Goal: Task Accomplishment & Management: Complete application form

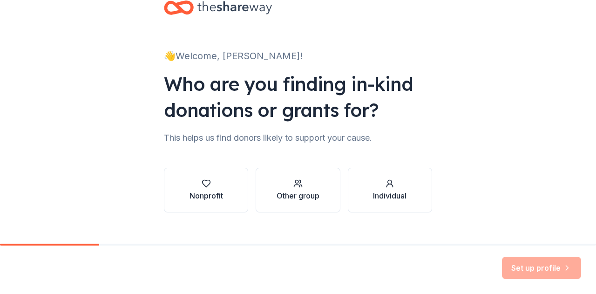
scroll to position [39, 0]
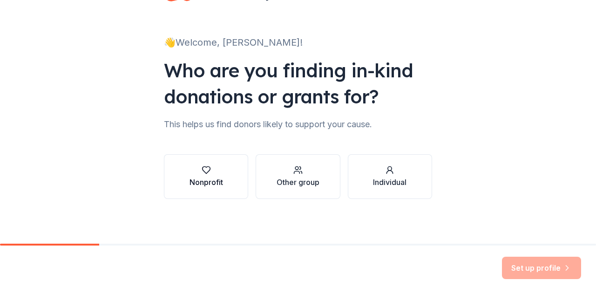
click at [190, 178] on div "Nonprofit" at bounding box center [207, 182] width 34 height 11
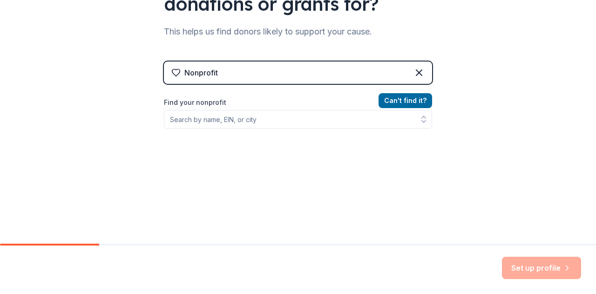
scroll to position [132, 0]
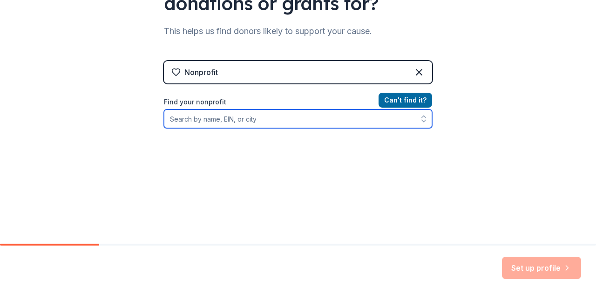
click at [196, 115] on input "Find your nonprofit" at bounding box center [298, 118] width 268 height 19
paste input "[US_EMPLOYER_IDENTIFICATION_NUMBER]"
type input "35-1783933"
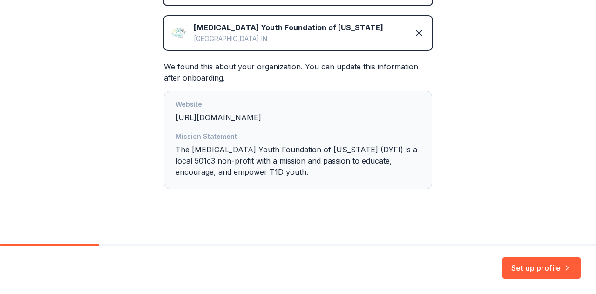
scroll to position [219, 0]
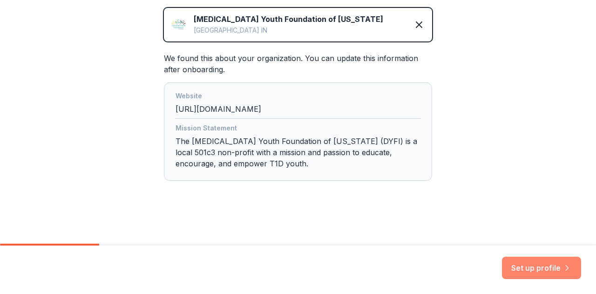
click at [535, 263] on button "Set up profile" at bounding box center [541, 268] width 79 height 22
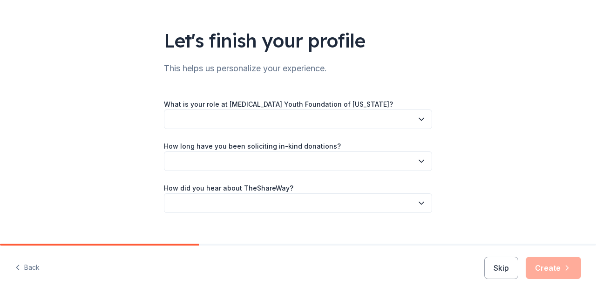
scroll to position [61, 0]
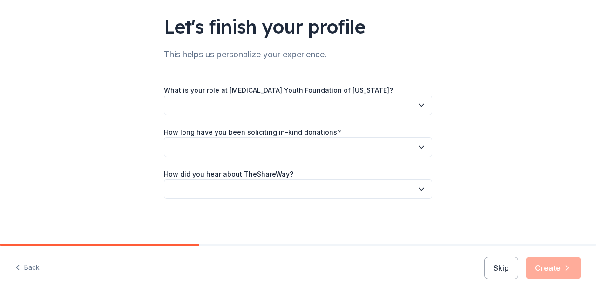
click at [417, 108] on icon "button" at bounding box center [421, 105] width 9 height 9
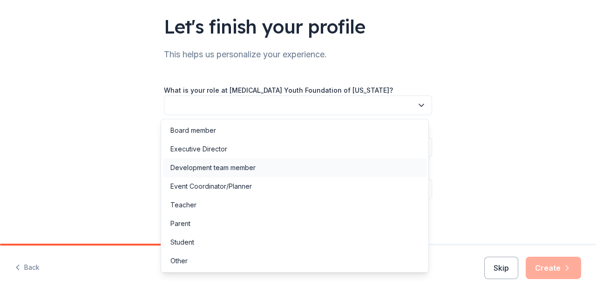
click at [357, 166] on div "Development team member" at bounding box center [295, 167] width 264 height 19
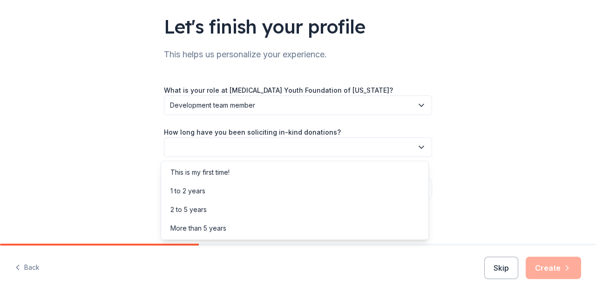
click at [345, 145] on button "button" at bounding box center [298, 147] width 268 height 20
click at [321, 231] on div "More than 5 years" at bounding box center [295, 228] width 264 height 19
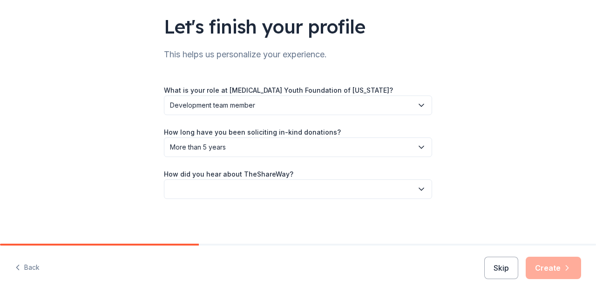
click at [319, 192] on button "button" at bounding box center [298, 189] width 268 height 20
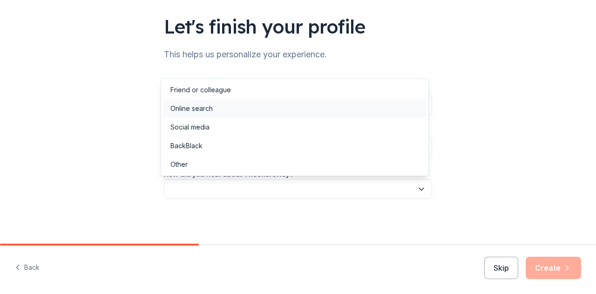
click at [313, 109] on div "Online search" at bounding box center [295, 108] width 264 height 19
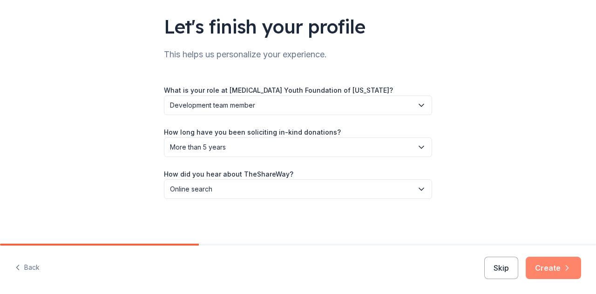
click at [550, 272] on button "Create" at bounding box center [553, 268] width 55 height 22
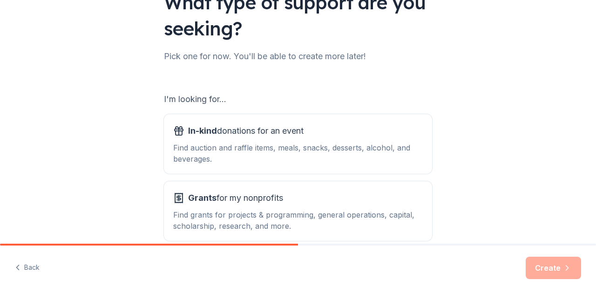
scroll to position [93, 0]
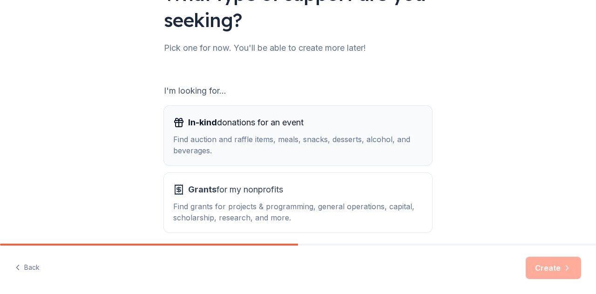
click at [364, 132] on div "In-kind donations for an event Find auction and raffle items, meals, snacks, de…" at bounding box center [298, 135] width 250 height 41
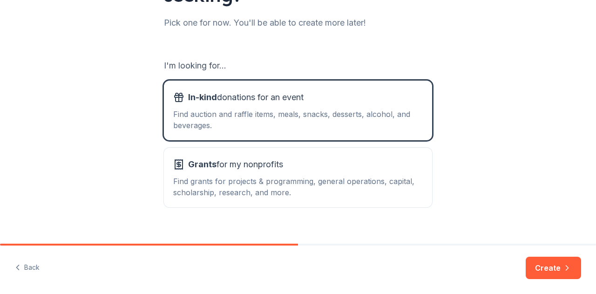
scroll to position [132, 0]
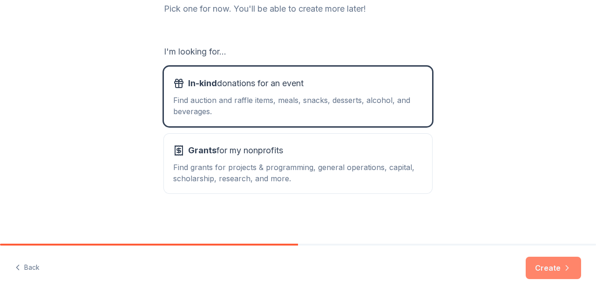
click at [550, 267] on button "Create" at bounding box center [553, 268] width 55 height 22
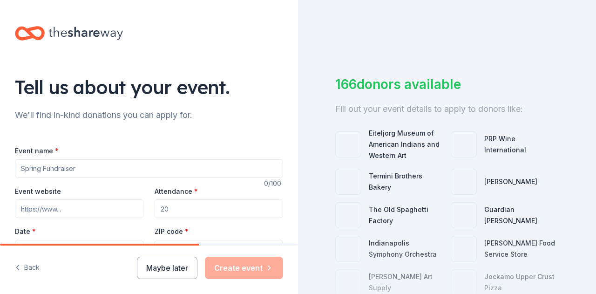
scroll to position [47, 0]
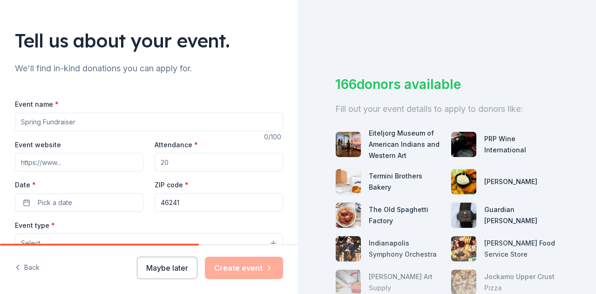
click at [25, 123] on input "Event name *" at bounding box center [149, 122] width 268 height 19
type input "23rd Annual Gala and Silent Auction"
click at [26, 157] on input "Event website" at bounding box center [79, 162] width 129 height 19
paste input "https://dyfigala.wedoauctions.com"
type input "https://dyfigala.wedoauctions.com"
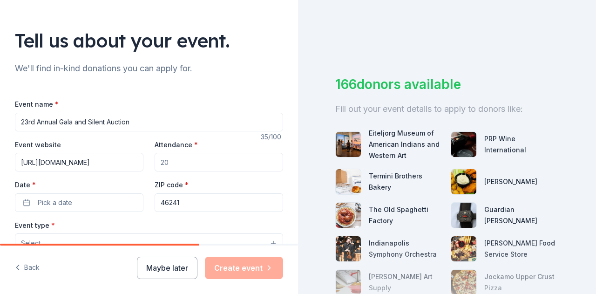
click at [177, 165] on input "Attendance *" at bounding box center [219, 162] width 129 height 19
type input "450"
click at [42, 204] on span "Pick a date" at bounding box center [55, 202] width 34 height 11
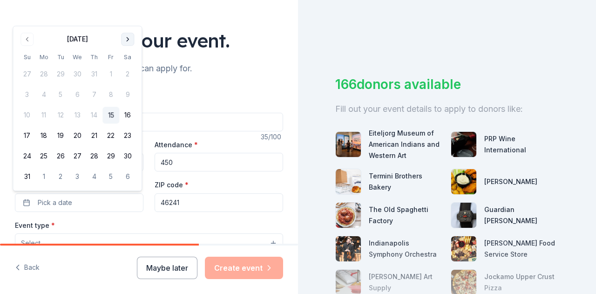
click at [131, 39] on button "Go to next month" at bounding box center [127, 39] width 13 height 13
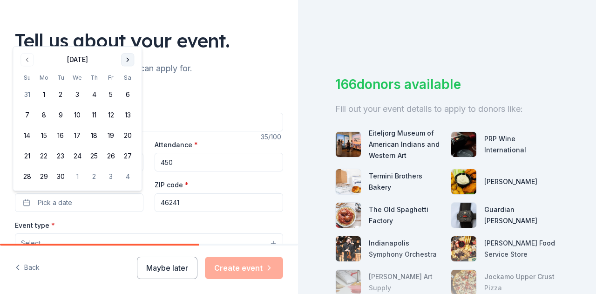
click at [126, 62] on button "Go to next month" at bounding box center [127, 59] width 13 height 13
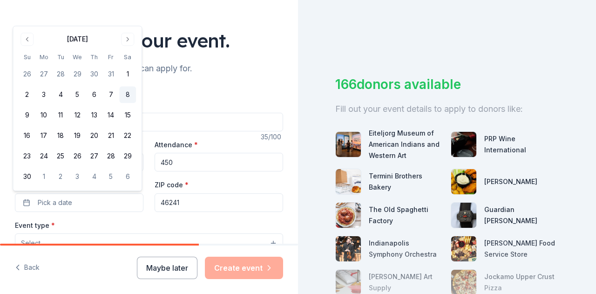
click at [132, 98] on button "8" at bounding box center [127, 95] width 17 height 17
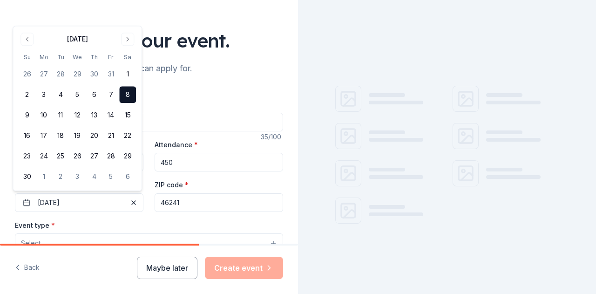
click at [180, 205] on input "46241" at bounding box center [219, 202] width 129 height 19
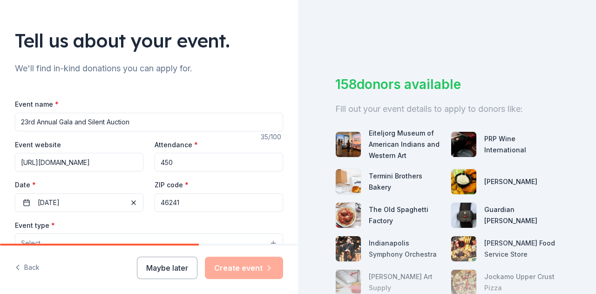
click at [180, 205] on input "46241" at bounding box center [219, 202] width 129 height 19
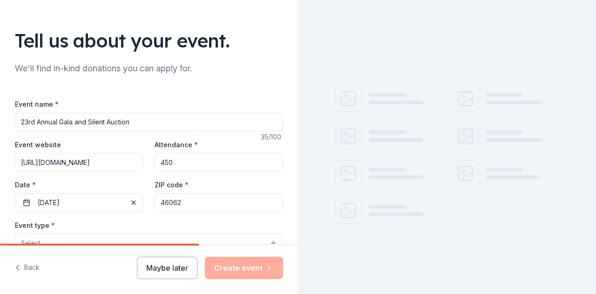
click at [282, 181] on div "Tell us about your event. We'll find in-kind donations you can apply for. Event…" at bounding box center [149, 263] width 298 height 620
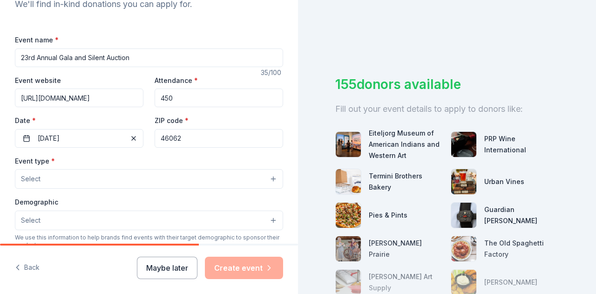
scroll to position [140, 0]
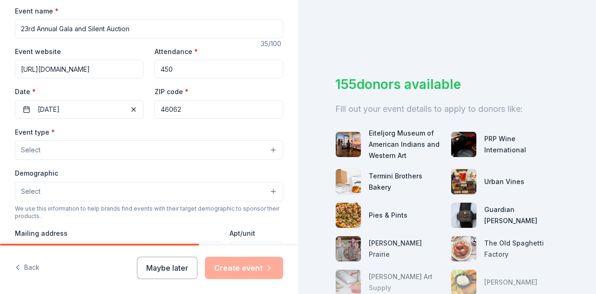
click at [226, 150] on button "Select" at bounding box center [149, 150] width 268 height 20
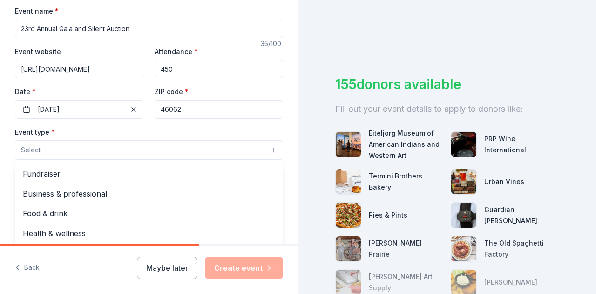
scroll to position [186, 0]
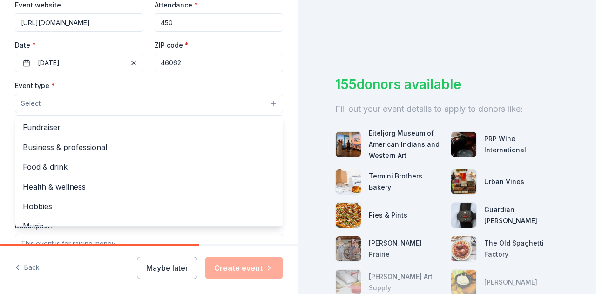
click at [185, 62] on div "Event name * 23rd Annual Gala and Silent Auction 35 /100 Event website https://…" at bounding box center [149, 174] width 268 height 431
click at [185, 62] on input "46062" at bounding box center [219, 63] width 129 height 19
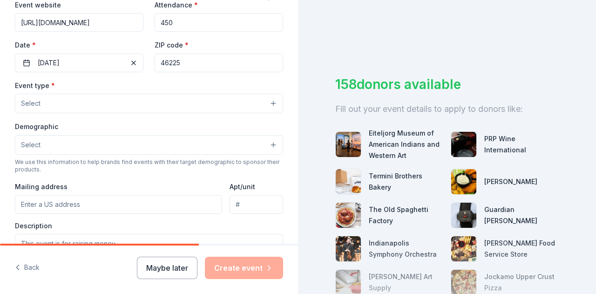
type input "46225"
click at [103, 106] on button "Select" at bounding box center [149, 104] width 268 height 20
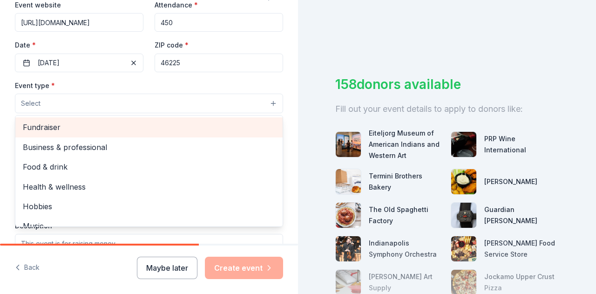
click at [101, 127] on span "Fundraiser" at bounding box center [149, 127] width 253 height 12
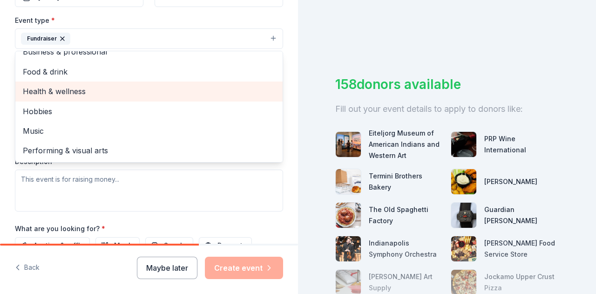
scroll to position [280, 0]
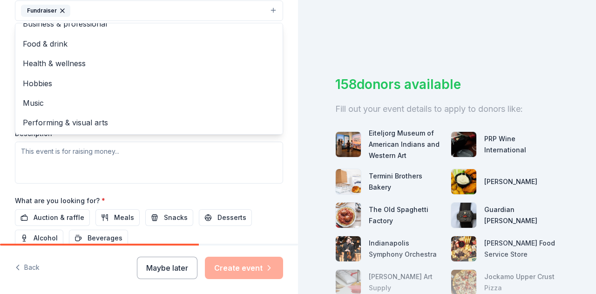
click at [281, 133] on div "Tell us about your event. We'll find in-kind donations you can apply for. Event…" at bounding box center [149, 30] width 298 height 621
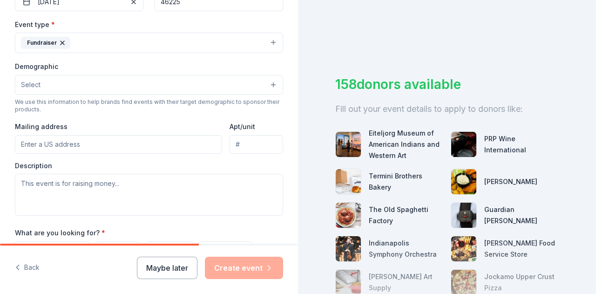
scroll to position [233, 0]
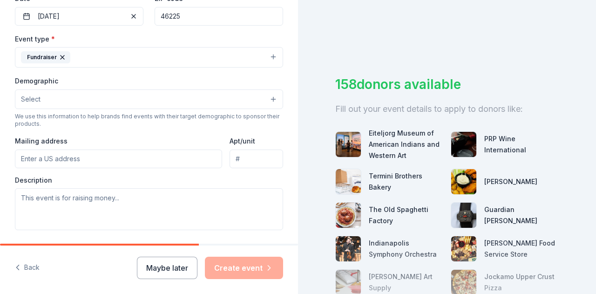
click at [160, 97] on button "Select" at bounding box center [149, 99] width 268 height 20
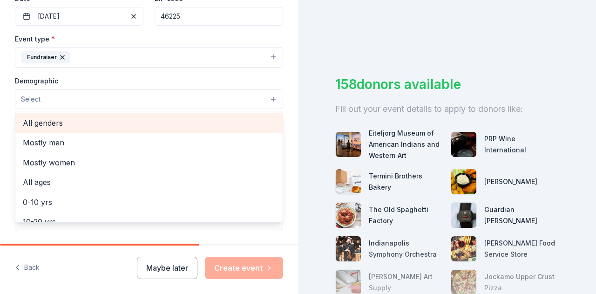
click at [108, 124] on span "All genders" at bounding box center [149, 123] width 253 height 12
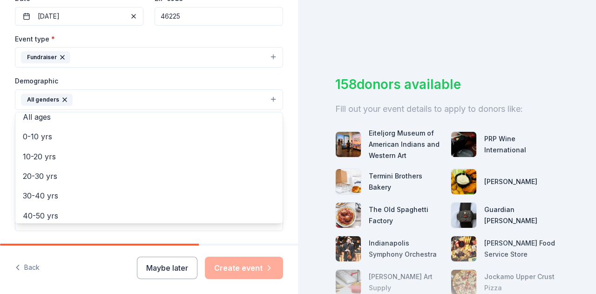
scroll to position [93, 0]
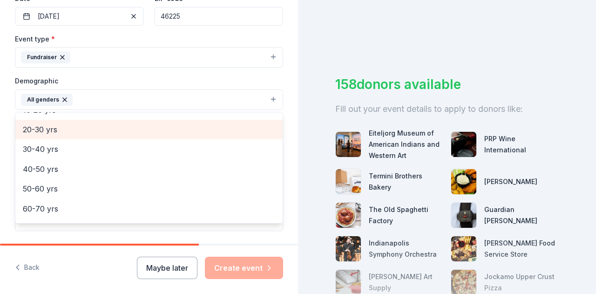
click at [72, 129] on span "20-30 yrs" at bounding box center [149, 129] width 253 height 12
click at [70, 135] on div "30-40 yrs" at bounding box center [148, 130] width 267 height 20
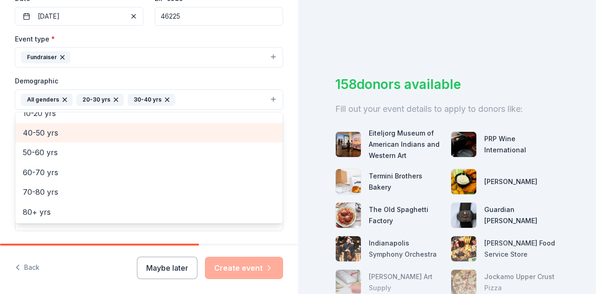
click at [69, 133] on span "40-50 yrs" at bounding box center [149, 133] width 253 height 12
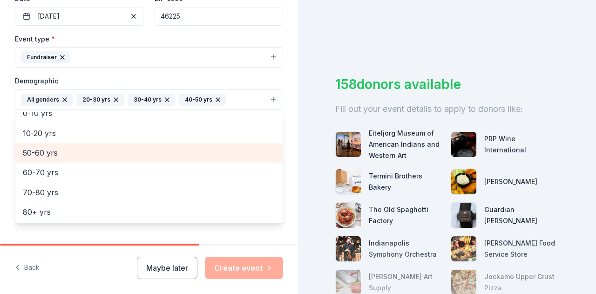
click at [69, 151] on span "50-60 yrs" at bounding box center [149, 153] width 253 height 12
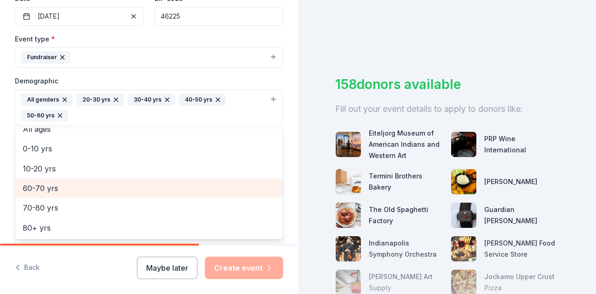
click at [68, 191] on span "60-70 yrs" at bounding box center [149, 188] width 253 height 12
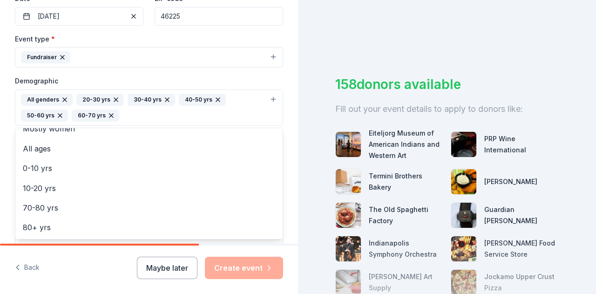
click at [281, 184] on div "Tell us about your event. We'll find in-kind donations you can apply for. Event…" at bounding box center [149, 86] width 298 height 638
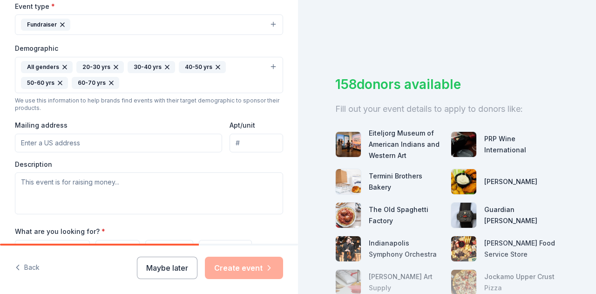
scroll to position [280, 0]
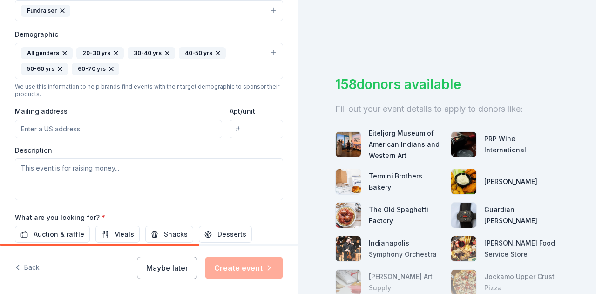
click at [92, 126] on input "Mailing address" at bounding box center [118, 129] width 207 height 19
type input "1896 South Philadelphia Pass, New Palestine, IN, 46163"
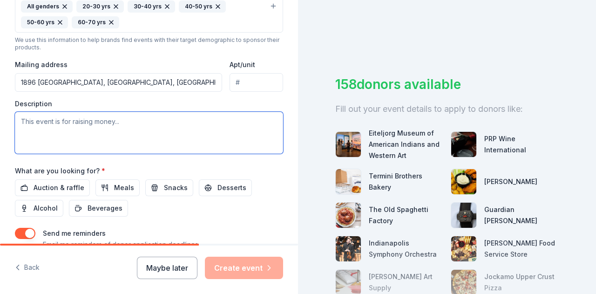
click at [34, 112] on textarea at bounding box center [149, 133] width 268 height 42
paste textarea "DYFI's largest fundraiser of the year is the annual gala and silent auction wit…"
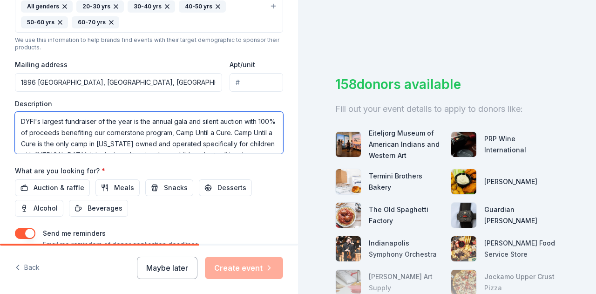
scroll to position [50, 0]
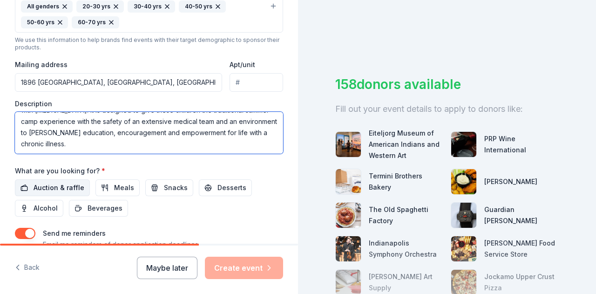
type textarea "DYFI's largest fundraiser of the year is the annual gala and silent auction wit…"
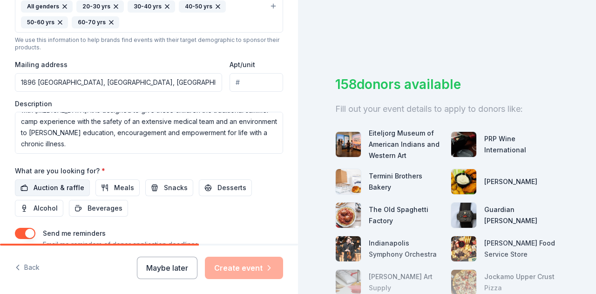
click at [58, 187] on span "Auction & raffle" at bounding box center [59, 187] width 51 height 11
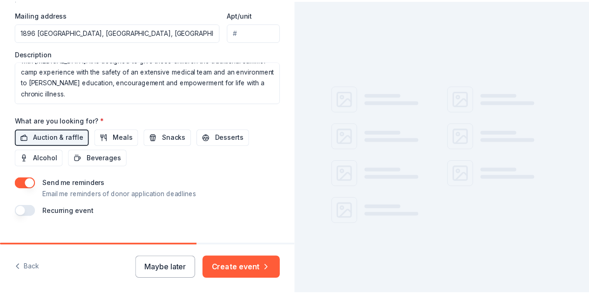
scroll to position [391, 0]
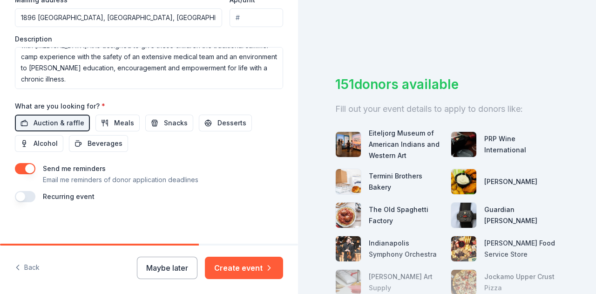
click at [26, 167] on button "button" at bounding box center [25, 168] width 21 height 11
click at [252, 268] on button "Create event" at bounding box center [244, 268] width 78 height 22
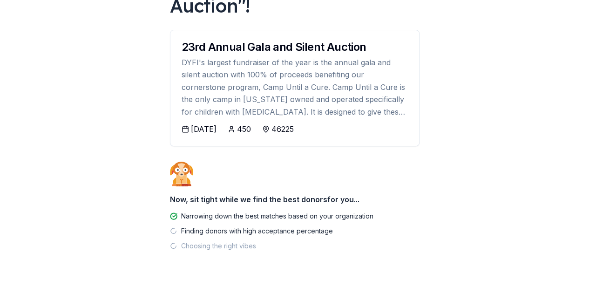
scroll to position [137, 0]
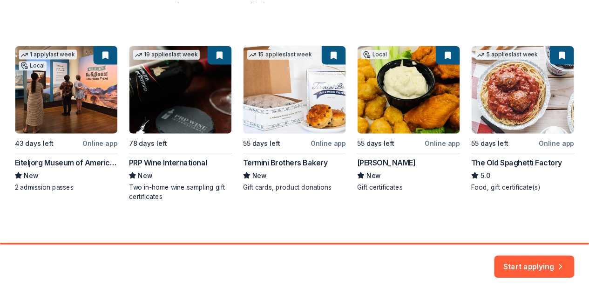
scroll to position [148, 0]
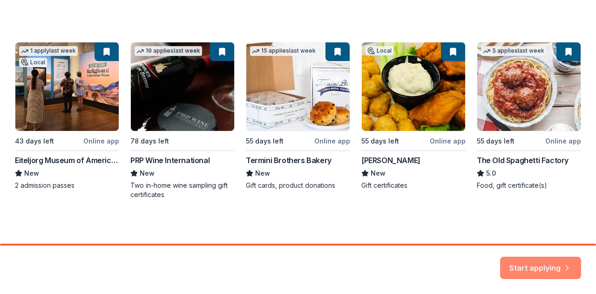
click at [549, 268] on button "Start applying" at bounding box center [540, 262] width 81 height 22
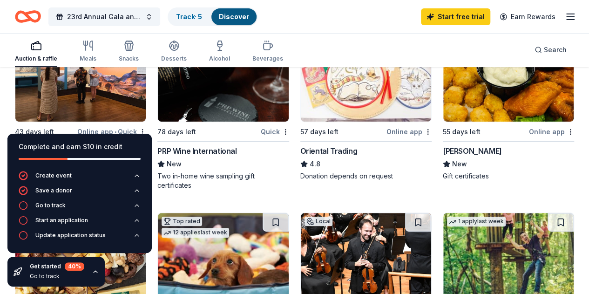
scroll to position [140, 0]
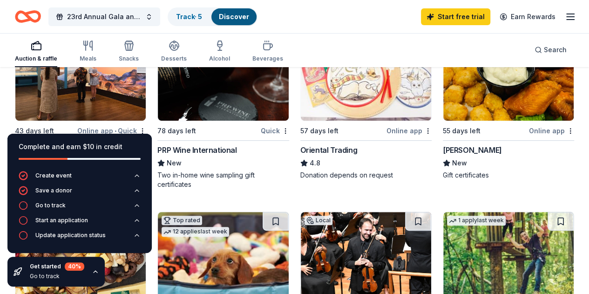
click at [97, 270] on icon "button" at bounding box center [95, 271] width 7 height 7
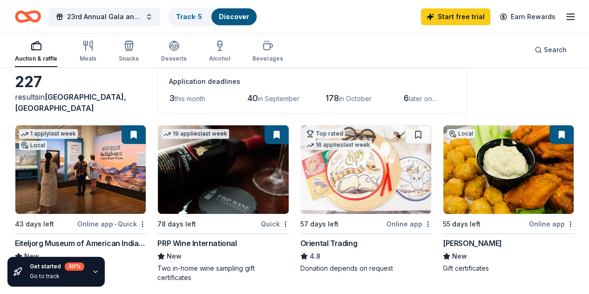
scroll to position [93, 0]
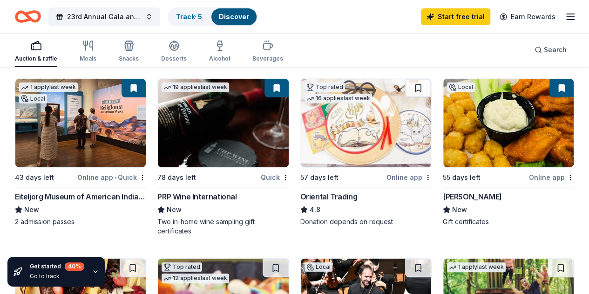
click at [301, 130] on img at bounding box center [366, 123] width 130 height 89
click at [444, 130] on img at bounding box center [509, 123] width 130 height 89
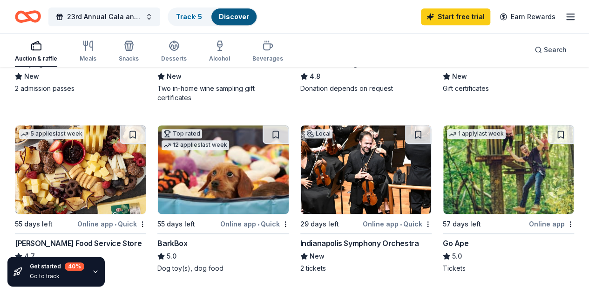
scroll to position [280, 0]
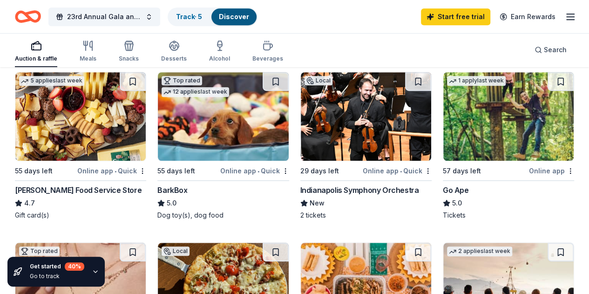
click at [158, 120] on img at bounding box center [223, 116] width 130 height 89
click at [146, 243] on img at bounding box center [80, 287] width 130 height 89
click at [288, 243] on img at bounding box center [223, 287] width 130 height 89
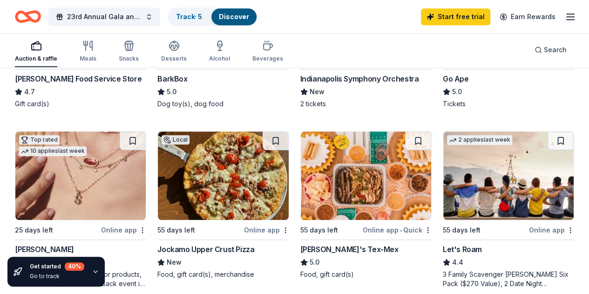
scroll to position [419, 0]
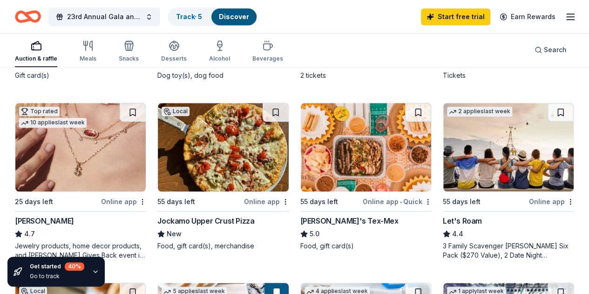
click at [301, 150] on img at bounding box center [366, 147] width 130 height 89
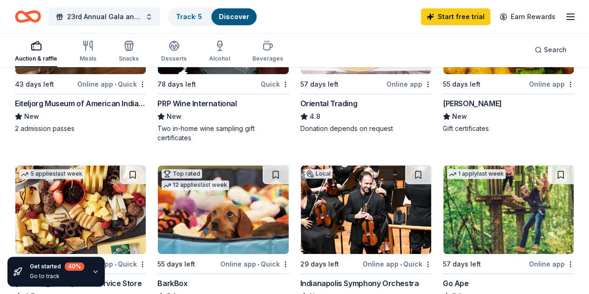
scroll to position [233, 0]
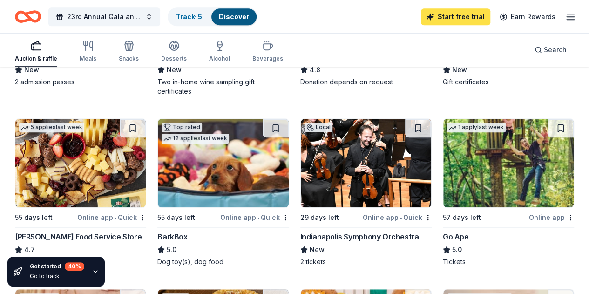
click at [464, 14] on link "Start free trial" at bounding box center [455, 16] width 69 height 17
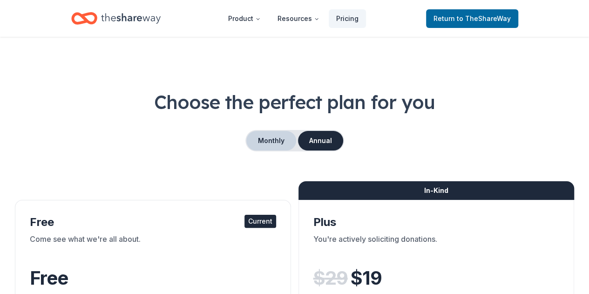
click at [267, 138] on button "Monthly" at bounding box center [271, 141] width 50 height 20
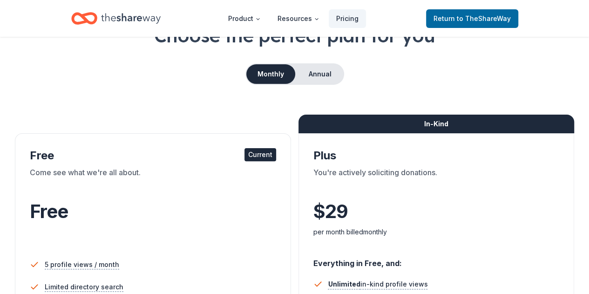
scroll to position [93, 0]
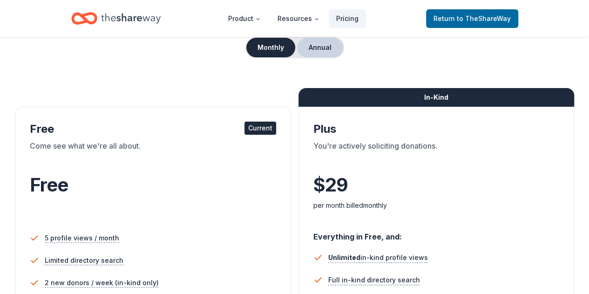
click at [317, 47] on button "Annual" at bounding box center [320, 48] width 46 height 20
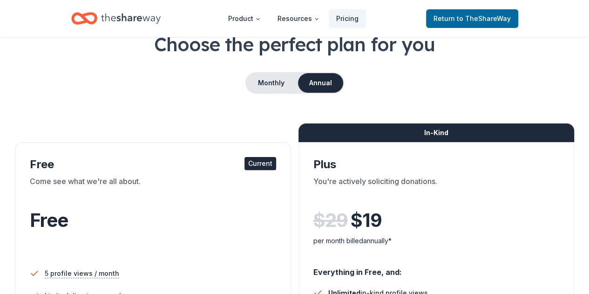
scroll to position [47, 0]
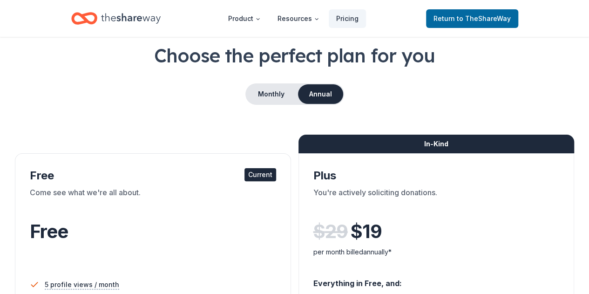
click at [271, 87] on button "Monthly" at bounding box center [271, 94] width 50 height 20
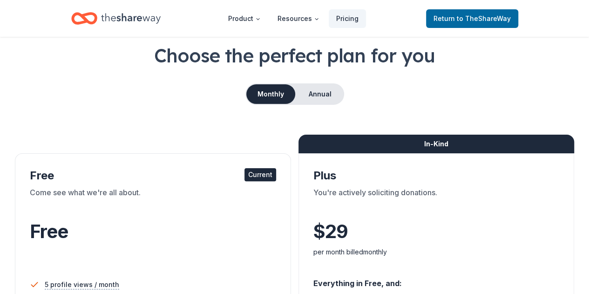
click at [272, 88] on button "Monthly" at bounding box center [270, 94] width 49 height 20
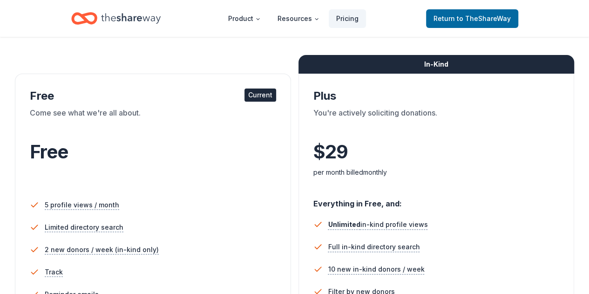
scroll to position [326, 0]
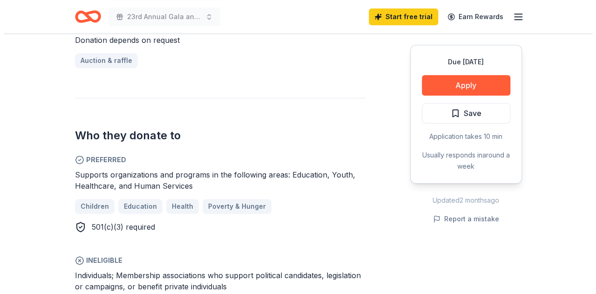
scroll to position [419, 0]
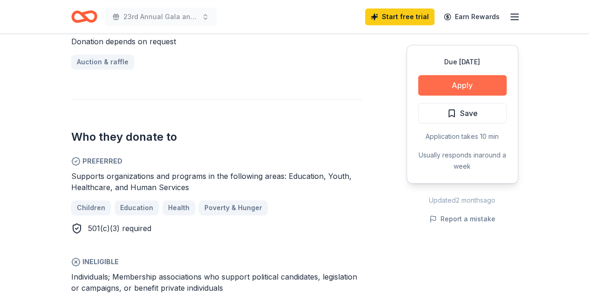
click at [460, 89] on button "Apply" at bounding box center [462, 85] width 89 height 21
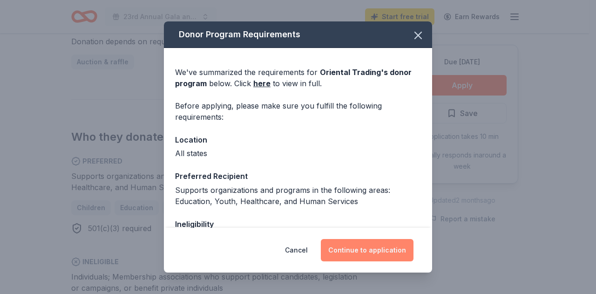
click at [352, 249] on button "Continue to application" at bounding box center [367, 250] width 93 height 22
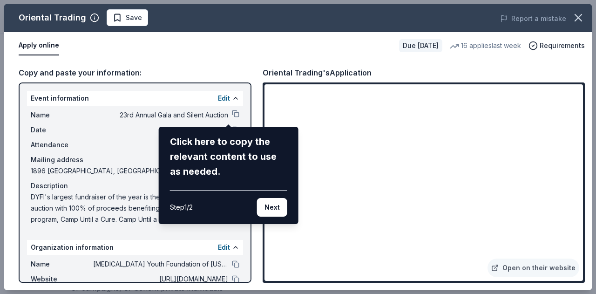
click at [251, 55] on div "Oriental Trading Save Report a mistake Apply online Due in 57 days 16 applies l…" at bounding box center [298, 147] width 589 height 287
click at [270, 208] on button "Next" at bounding box center [272, 207] width 30 height 19
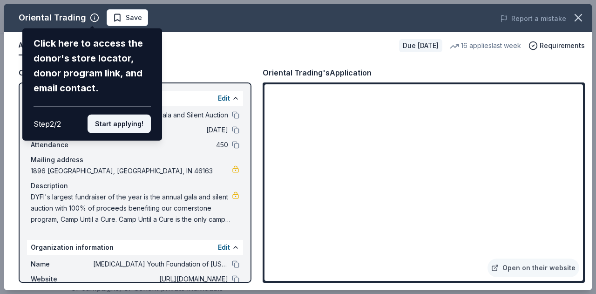
click at [123, 129] on button "Start applying!" at bounding box center [119, 124] width 63 height 19
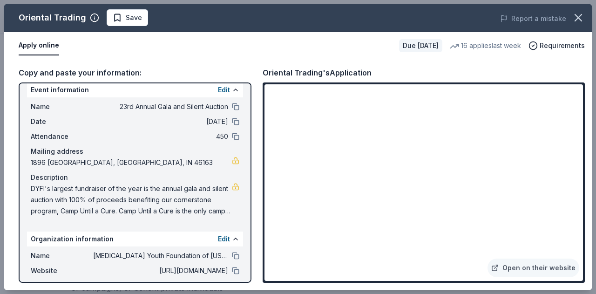
scroll to position [0, 0]
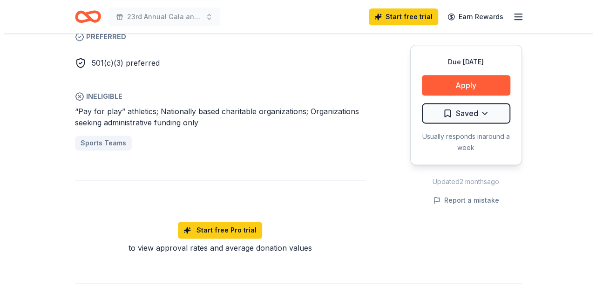
scroll to position [466, 0]
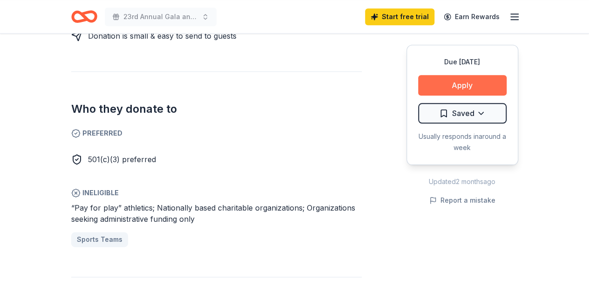
click at [454, 83] on button "Apply" at bounding box center [462, 85] width 89 height 21
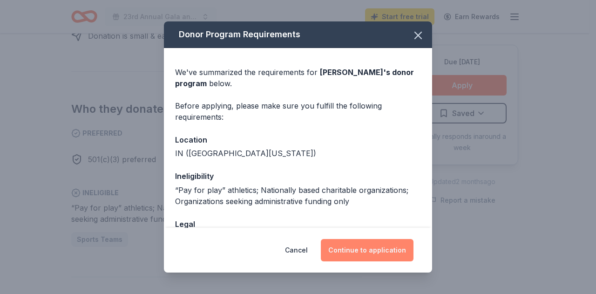
click at [355, 254] on button "Continue to application" at bounding box center [367, 250] width 93 height 22
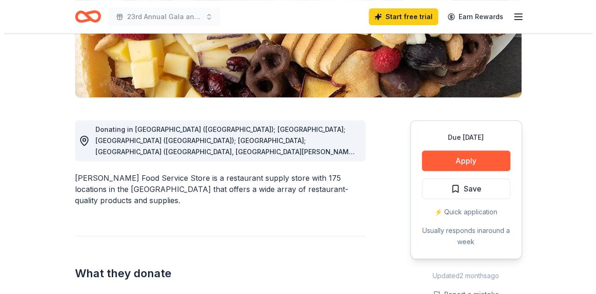
scroll to position [186, 0]
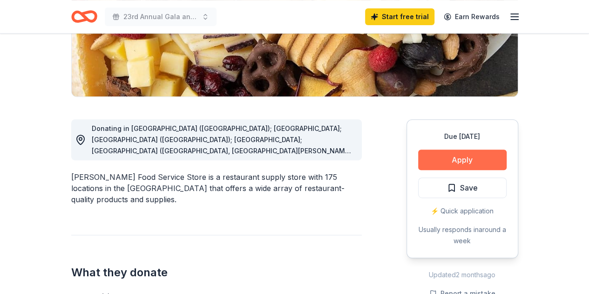
click at [481, 159] on button "Apply" at bounding box center [462, 160] width 89 height 21
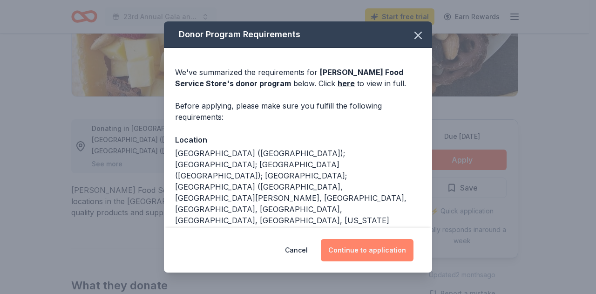
click at [360, 253] on button "Continue to application" at bounding box center [367, 250] width 93 height 22
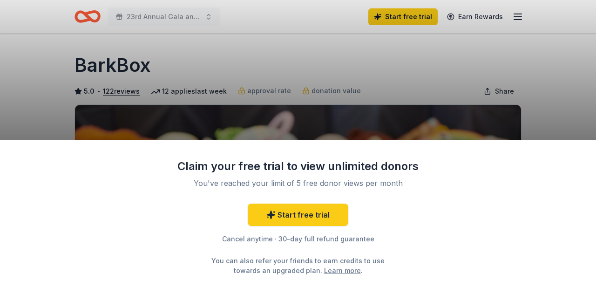
click at [569, 87] on div "Claim your free trial to view unlimited donors You've reached your limit of 5 f…" at bounding box center [298, 147] width 596 height 294
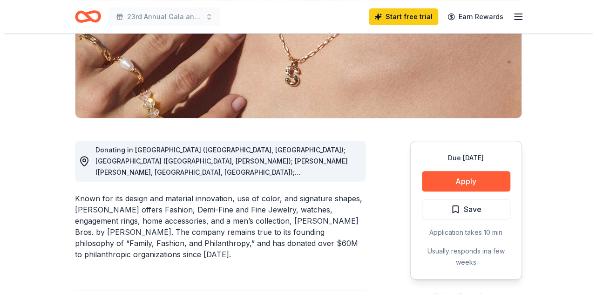
scroll to position [186, 0]
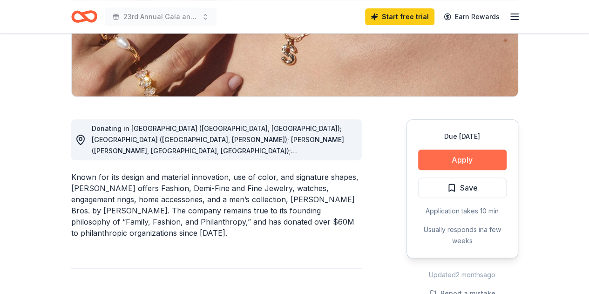
click at [465, 158] on button "Apply" at bounding box center [462, 160] width 89 height 21
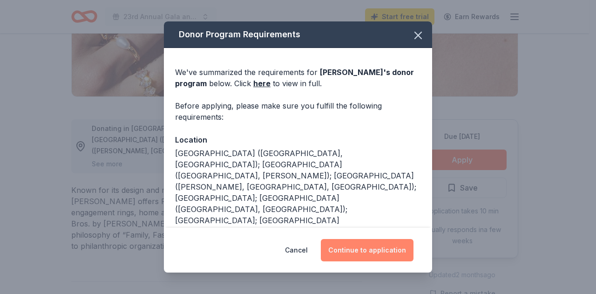
click at [354, 256] on button "Continue to application" at bounding box center [367, 250] width 93 height 22
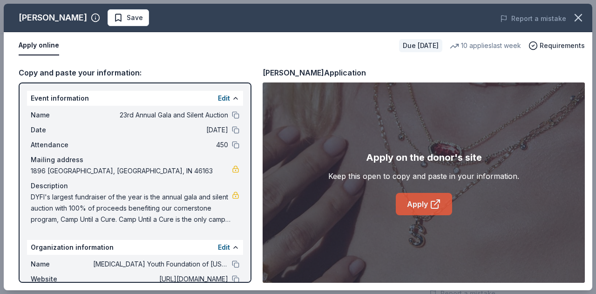
click at [416, 207] on link "Apply" at bounding box center [424, 204] width 56 height 22
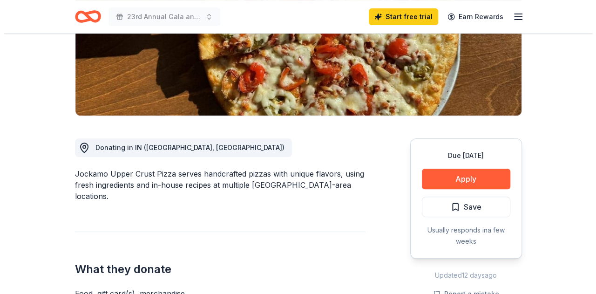
scroll to position [186, 0]
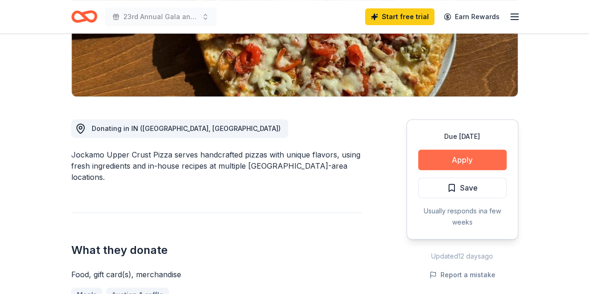
click at [476, 164] on button "Apply" at bounding box center [462, 160] width 89 height 21
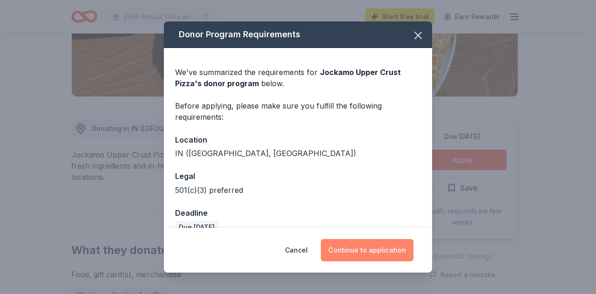
click at [378, 246] on button "Continue to application" at bounding box center [367, 250] width 93 height 22
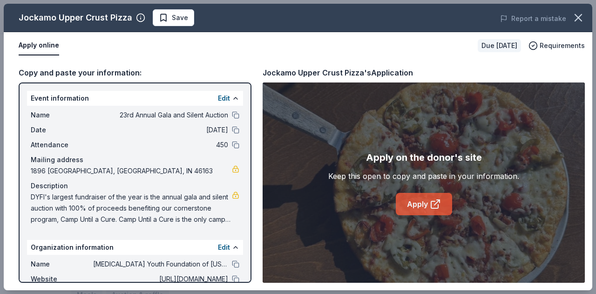
click at [406, 205] on link "Apply" at bounding box center [424, 204] width 56 height 22
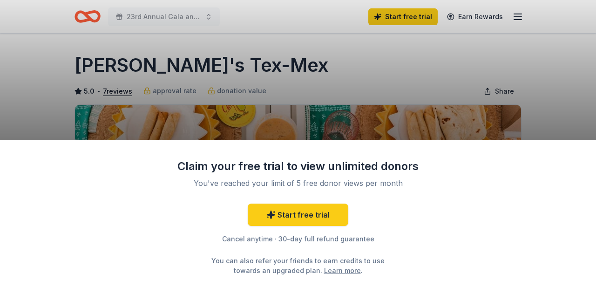
click at [559, 74] on div "Claim your free trial to view unlimited donors You've reached your limit of 5 f…" at bounding box center [298, 147] width 596 height 294
